Goal: Task Accomplishment & Management: Manage account settings

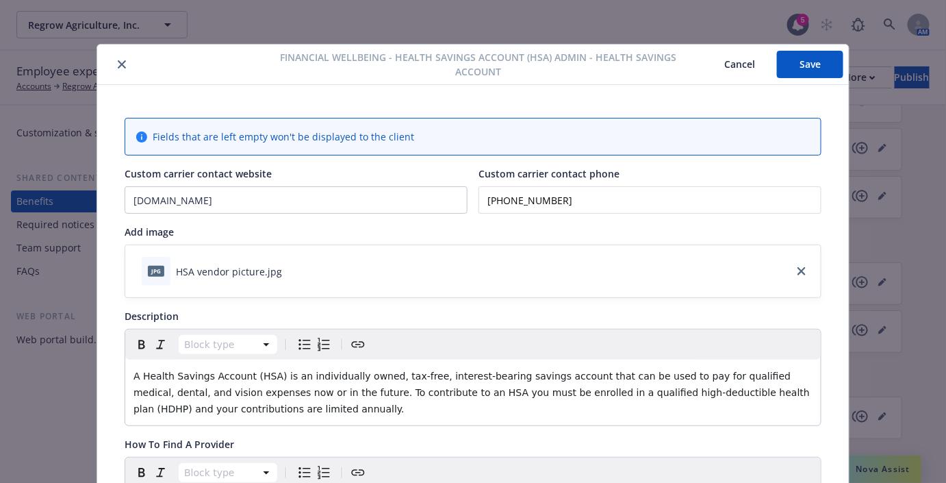
scroll to position [1148, 0]
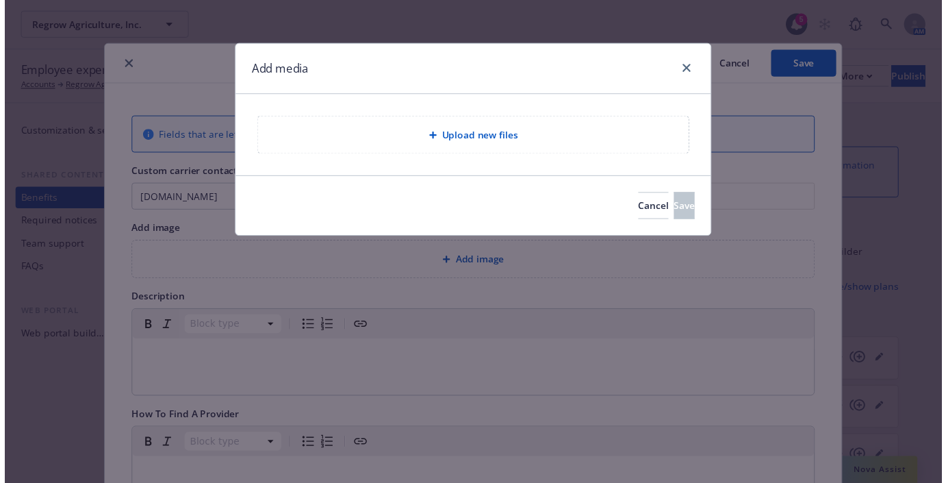
scroll to position [41, 0]
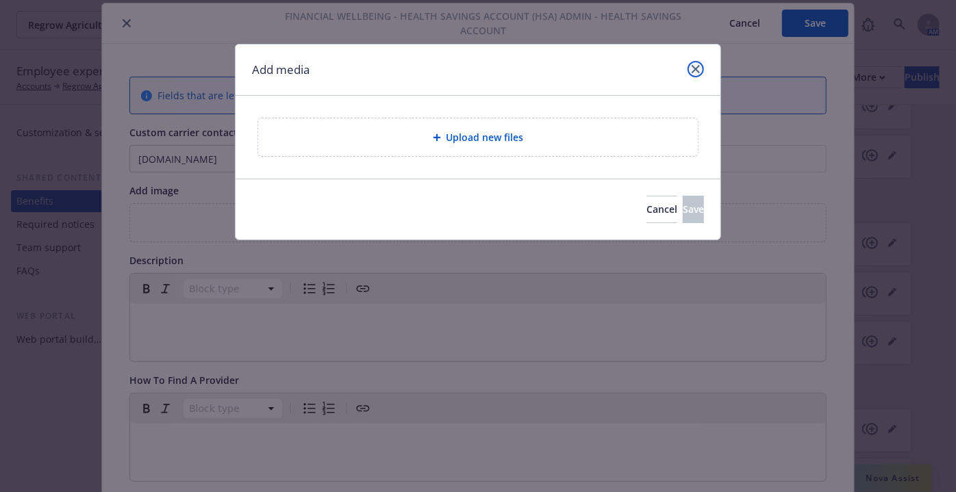
click at [690, 70] on link "close" at bounding box center [695, 69] width 16 height 16
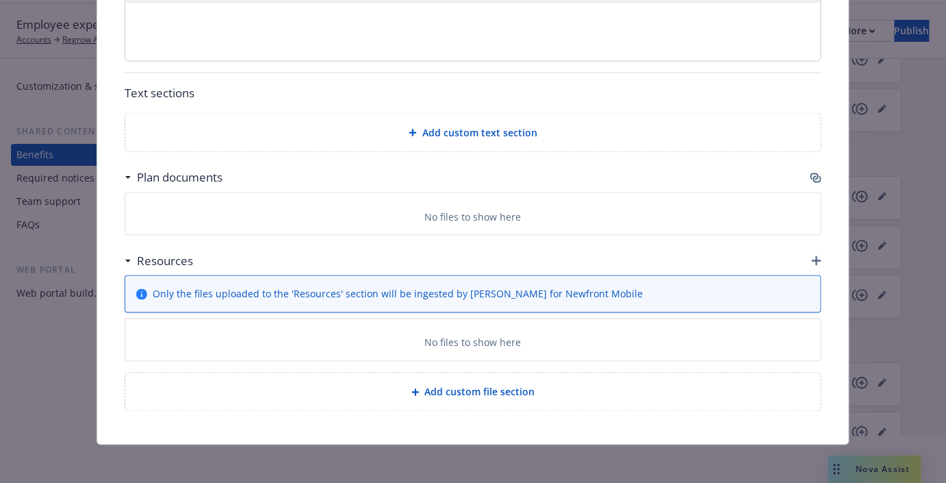
scroll to position [0, 0]
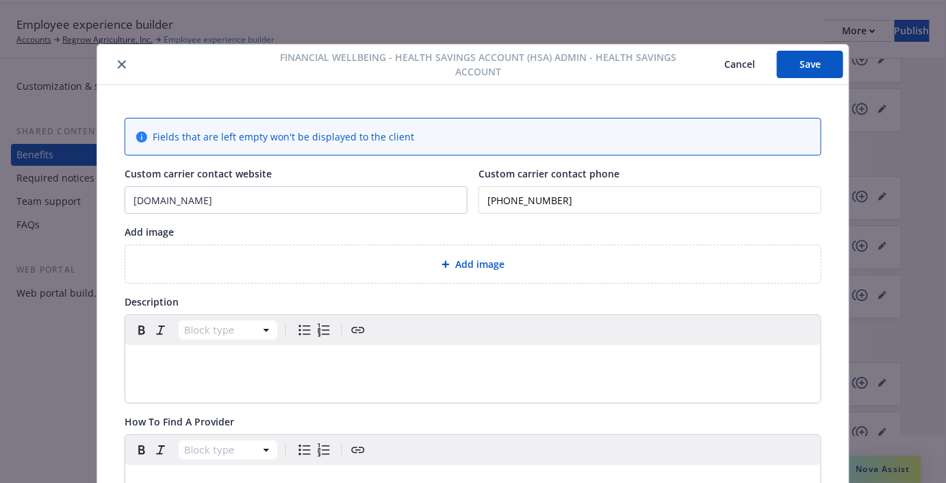
click at [118, 63] on icon "close" at bounding box center [122, 64] width 8 height 8
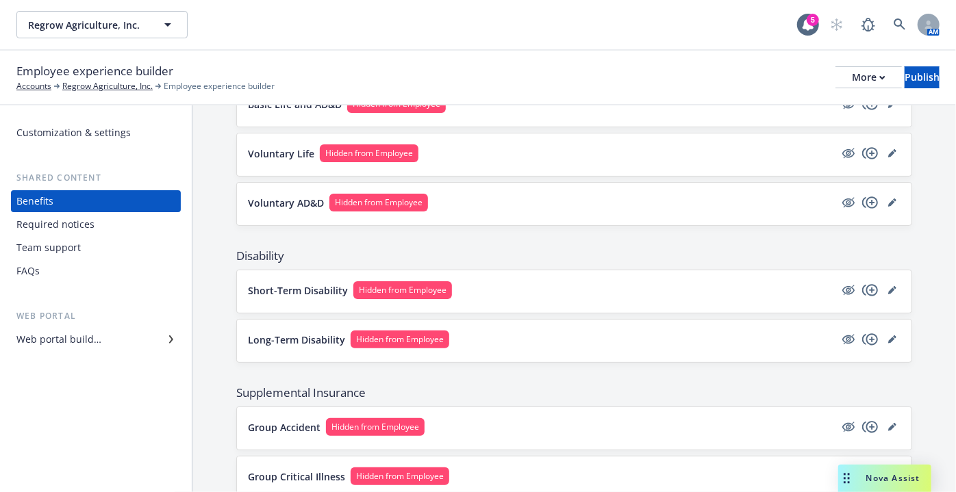
scroll to position [670, 0]
